Goal: Check status: Check status

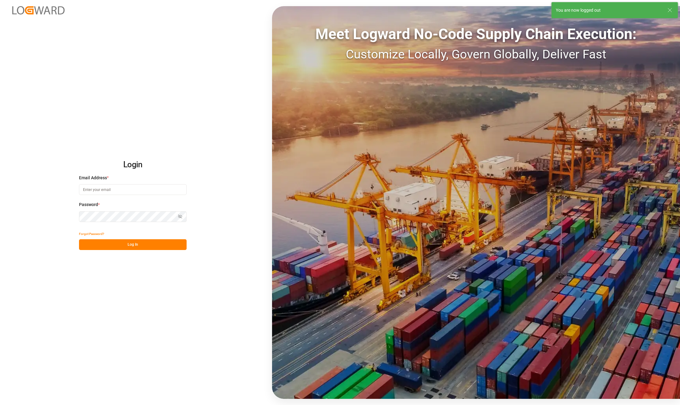
type input "karla.chavez@leschaco.com"
click at [131, 246] on button "Log In" at bounding box center [133, 244] width 108 height 11
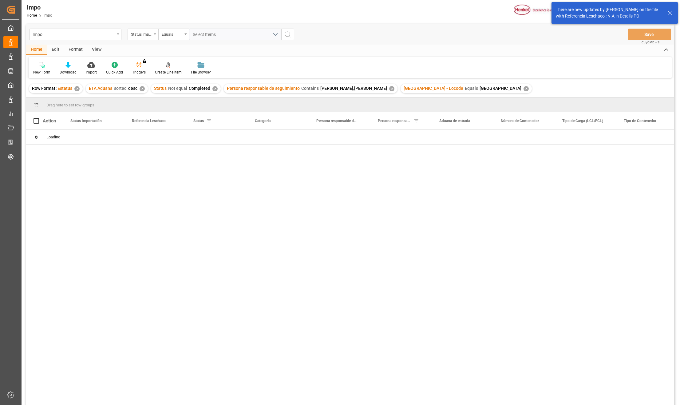
click at [90, 50] on div "View" at bounding box center [96, 50] width 19 height 10
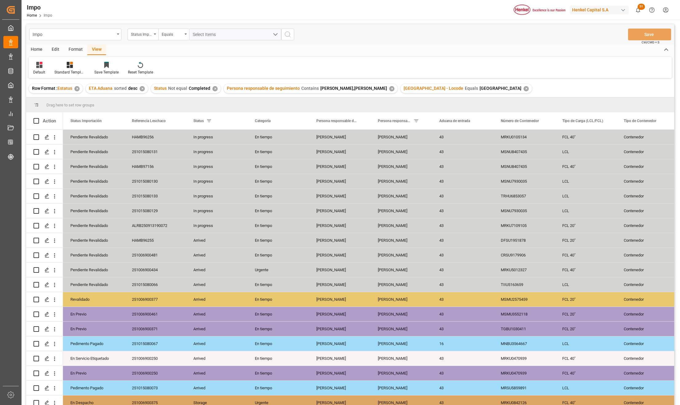
click at [73, 75] on div "Default Standard Templates Save Template Reset Template" at bounding box center [350, 67] width 643 height 21
click at [68, 70] on div "Standard Templates" at bounding box center [69, 72] width 31 height 6
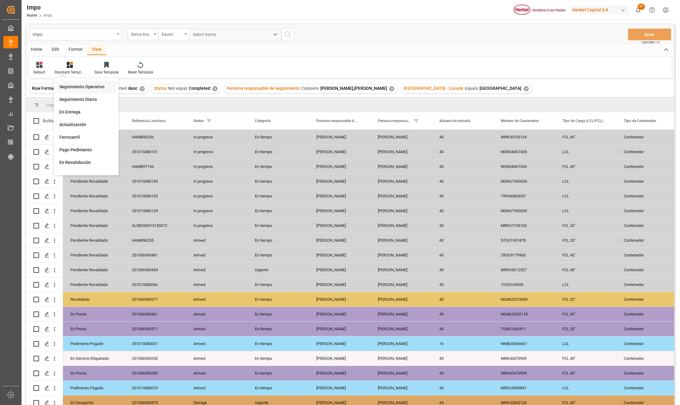
click at [73, 82] on div "Seguimiento Operativo" at bounding box center [86, 87] width 60 height 13
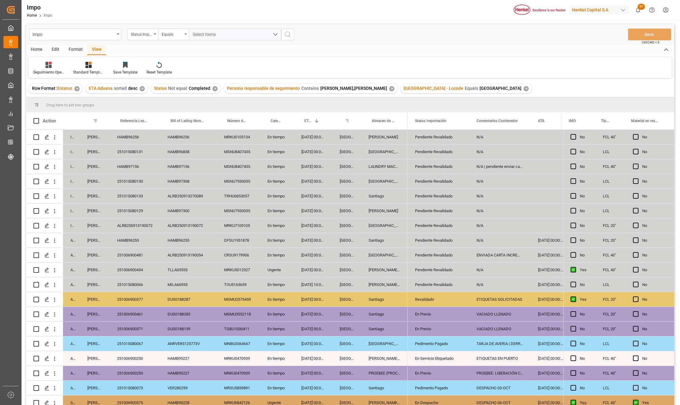
click at [177, 303] on div "DUS0188287" at bounding box center [188, 299] width 57 height 14
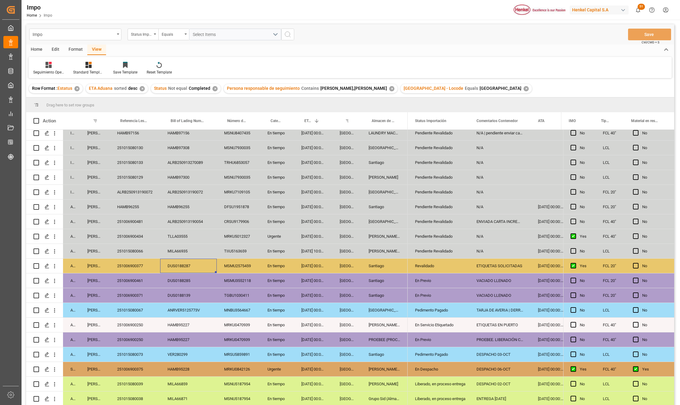
scroll to position [64, 0]
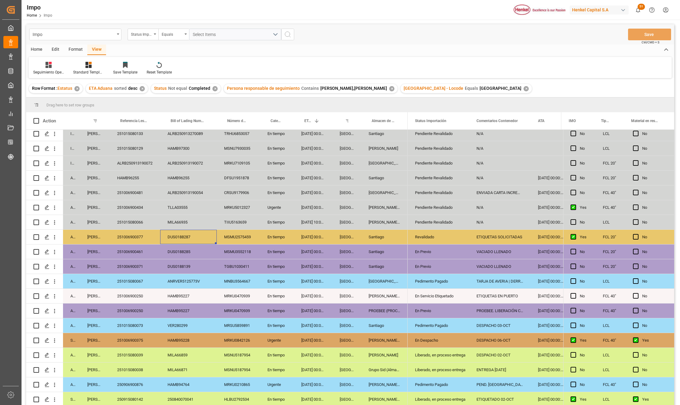
click at [137, 207] on div "251006900434" at bounding box center [135, 207] width 50 height 14
click at [284, 337] on div "Urgente" at bounding box center [277, 340] width 34 height 14
click at [137, 341] on div "251006900375" at bounding box center [135, 340] width 50 height 14
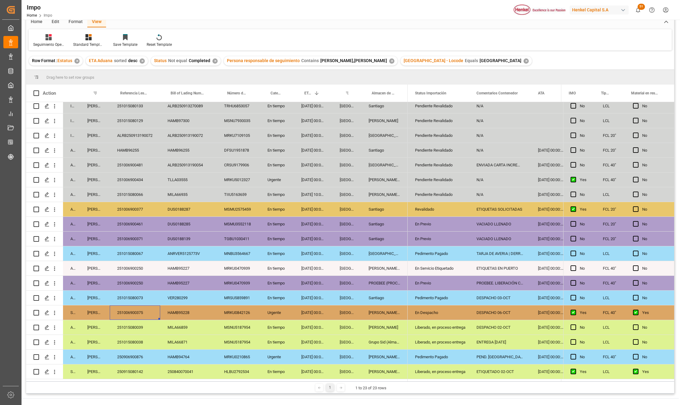
scroll to position [41, 0]
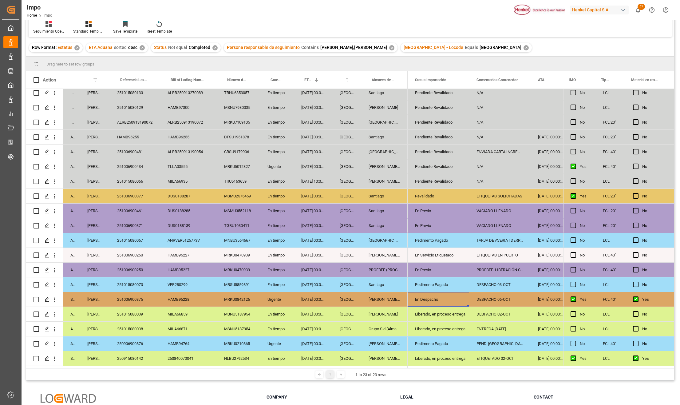
click at [422, 298] on div "En Despacho" at bounding box center [438, 299] width 47 height 14
click at [426, 312] on div "Liberado, en proceso entrega" at bounding box center [438, 314] width 47 height 14
click at [431, 293] on div "En Despacho" at bounding box center [438, 299] width 47 height 14
click at [426, 311] on div "Liberado, en proceso entrega" at bounding box center [438, 314] width 47 height 14
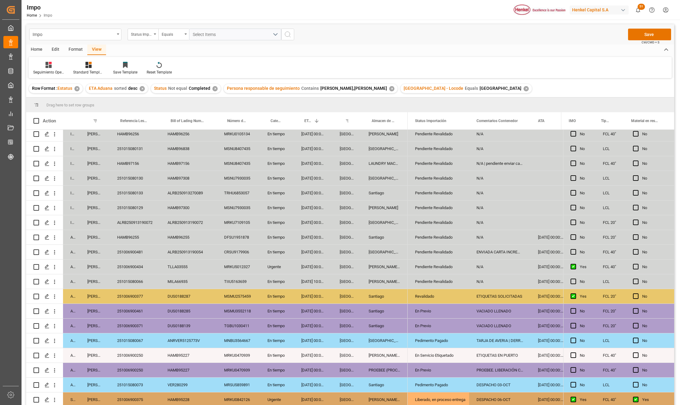
scroll to position [0, 0]
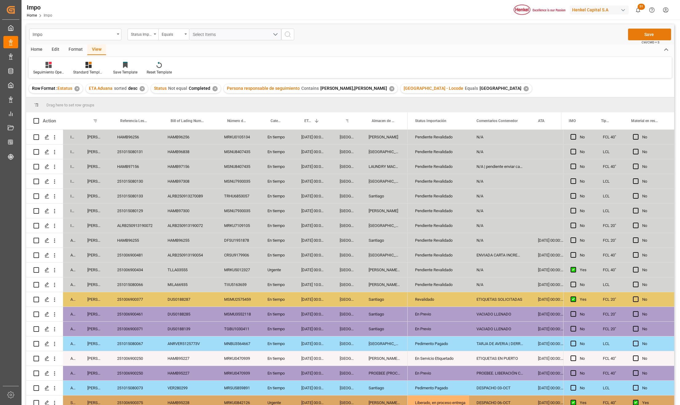
click at [662, 33] on button "Save" at bounding box center [649, 35] width 43 height 12
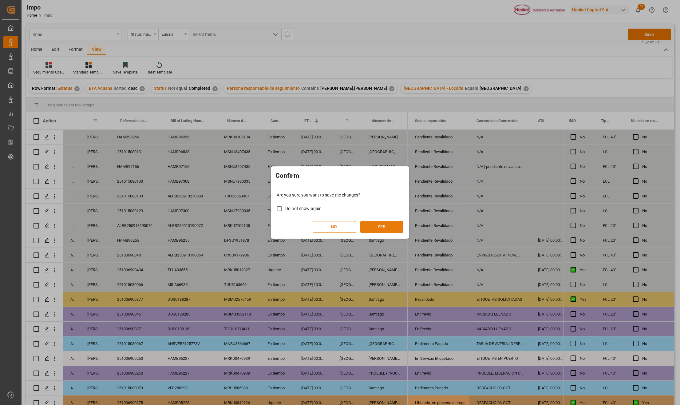
click at [383, 225] on button "YES" at bounding box center [381, 227] width 43 height 12
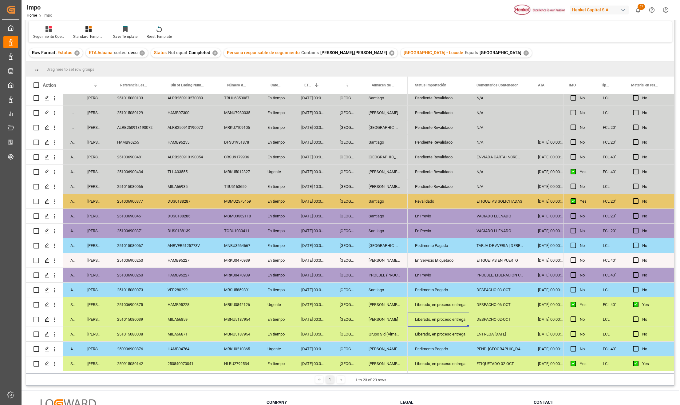
scroll to position [82, 0]
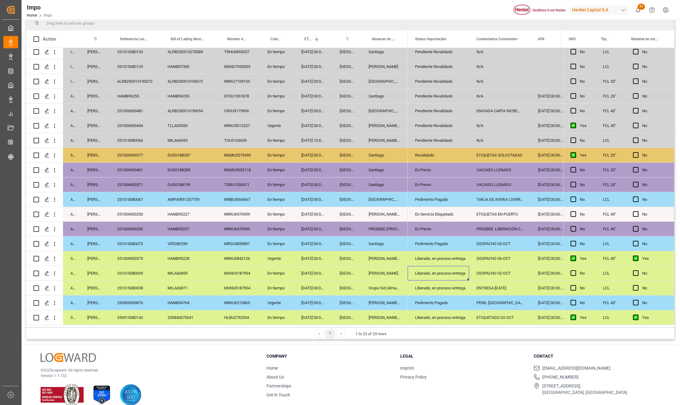
click at [137, 149] on div "251006900377" at bounding box center [135, 155] width 50 height 14
click at [132, 151] on div "251006900377" at bounding box center [135, 155] width 50 height 14
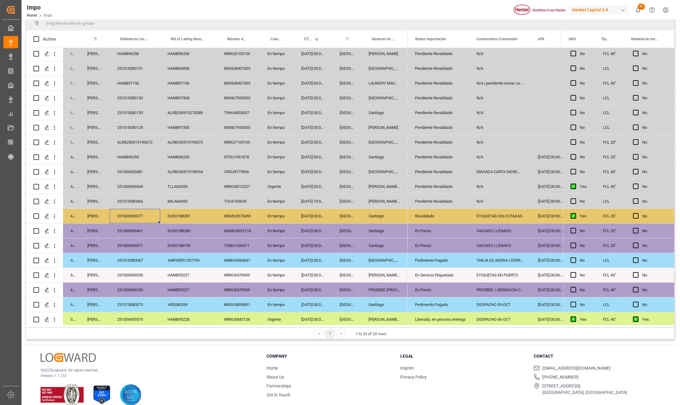
scroll to position [0, 0]
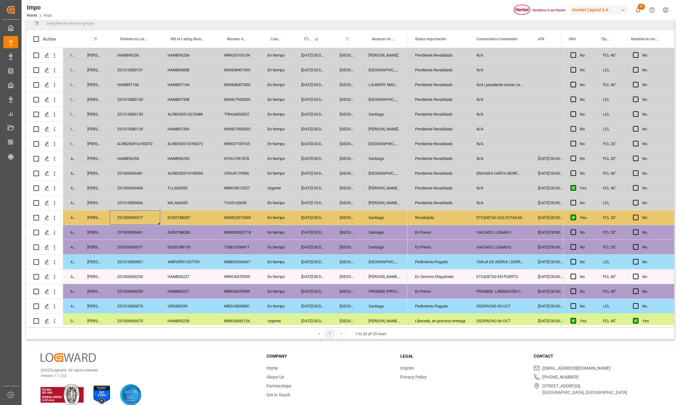
click at [232, 228] on div "MSMU3552118" at bounding box center [238, 232] width 43 height 14
click at [308, 202] on div "04-10-2025 10:00:00" at bounding box center [313, 203] width 38 height 14
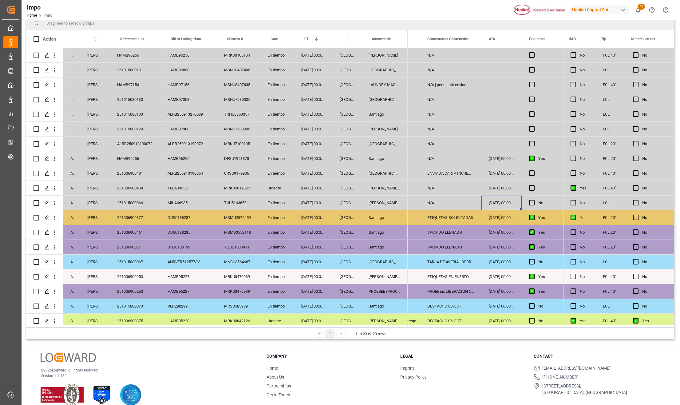
scroll to position [41, 0]
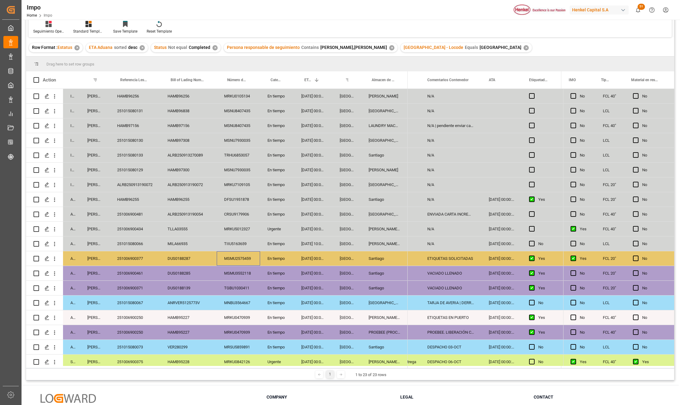
click at [260, 265] on div "MSMU2575459" at bounding box center [238, 258] width 43 height 14
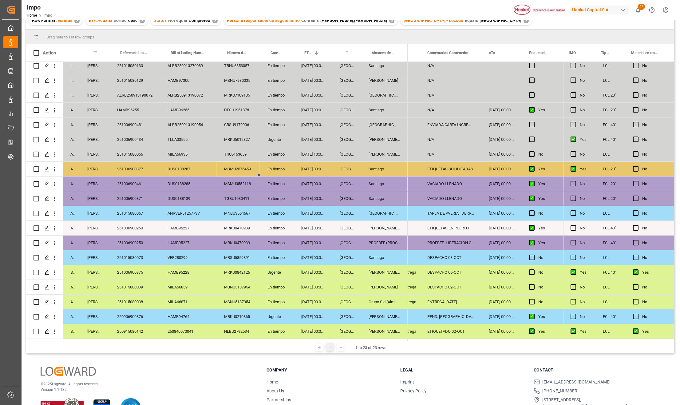
scroll to position [91, 0]
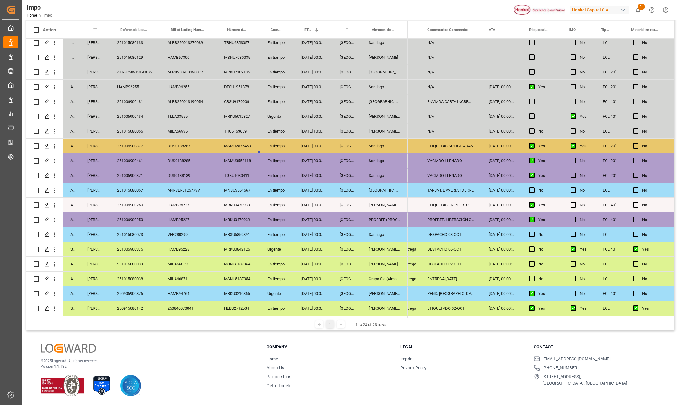
click at [141, 258] on div "251015080039" at bounding box center [135, 264] width 50 height 14
click at [380, 219] on div "PROEBEE (PROCESOS DE ENVASADO, BLISTEO Y EMPAQUES ESPECIALES S." at bounding box center [384, 219] width 46 height 14
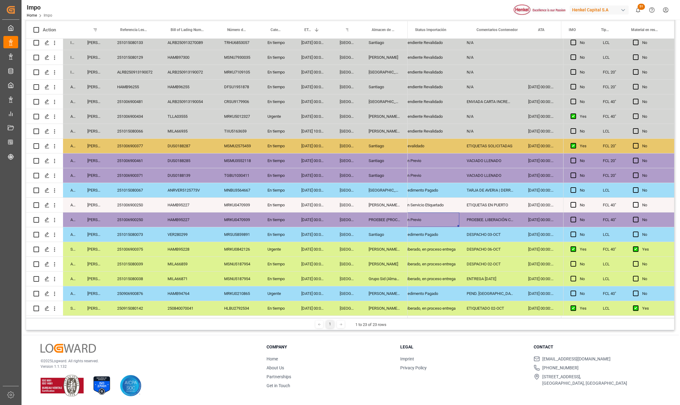
scroll to position [0, 0]
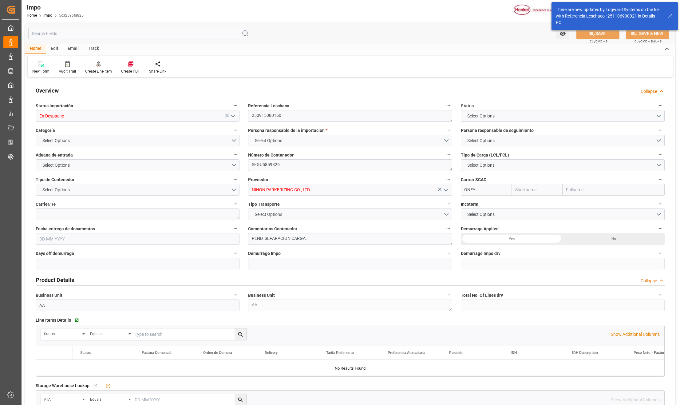
type input "En Despacho"
type textarea "250915080160"
type textarea "SEGU5859826"
type input "NIHON PARKERIZING CO., LTD."
type input "ONEY"
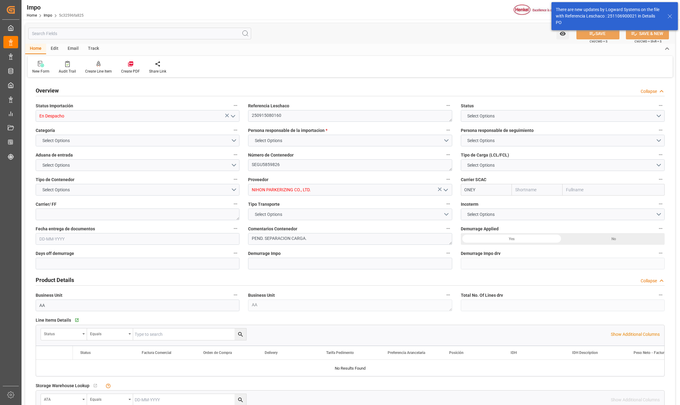
type textarea "PEND. SEPARACION CARGA."
type input "AA"
type textarea "AA"
type input "ONE"
type input "Ocean Network Express"
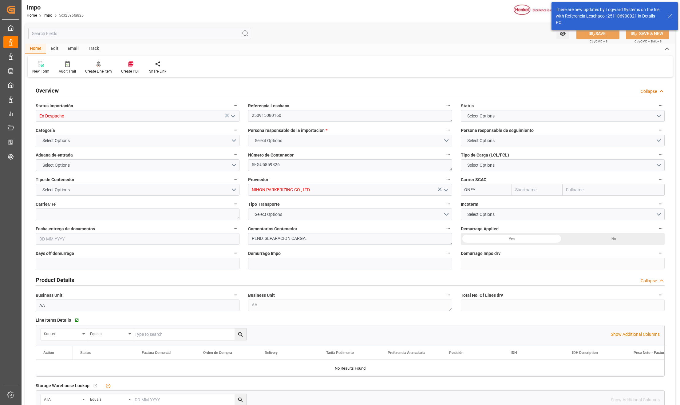
type input "1"
type input "1.1"
type input "1"
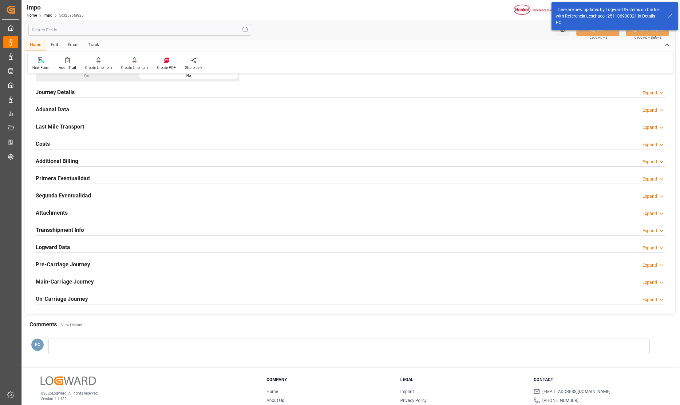
type input "[DATE]"
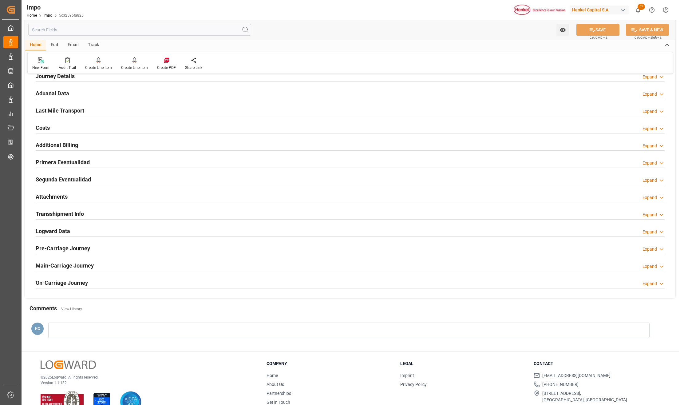
scroll to position [444, 0]
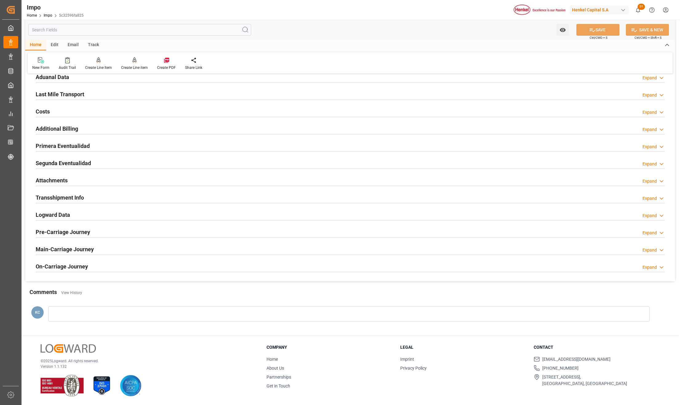
click at [56, 180] on h2 "Attachments" at bounding box center [52, 180] width 32 height 8
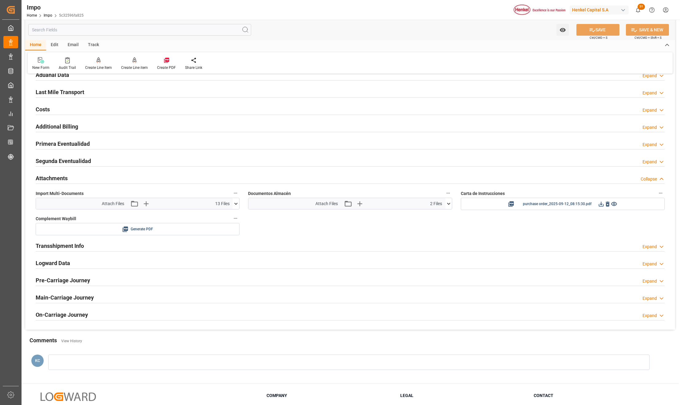
click at [237, 206] on icon at bounding box center [236, 203] width 6 height 6
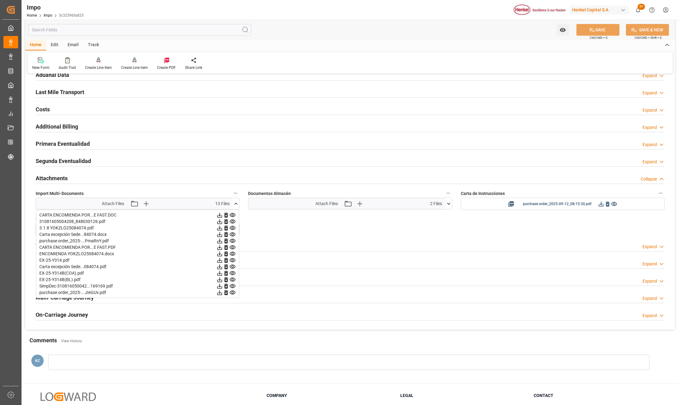
click at [219, 224] on icon at bounding box center [219, 221] width 5 height 5
click at [218, 262] on icon at bounding box center [219, 260] width 5 height 5
click at [218, 275] on icon at bounding box center [219, 273] width 5 height 5
click at [219, 281] on icon at bounding box center [219, 279] width 5 height 5
click at [219, 287] on icon at bounding box center [219, 286] width 5 height 5
